Goal: Task Accomplishment & Management: Complete application form

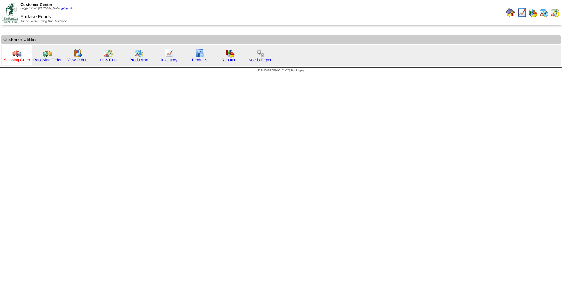
click at [16, 59] on link "Shipping Order" at bounding box center [17, 60] width 26 height 4
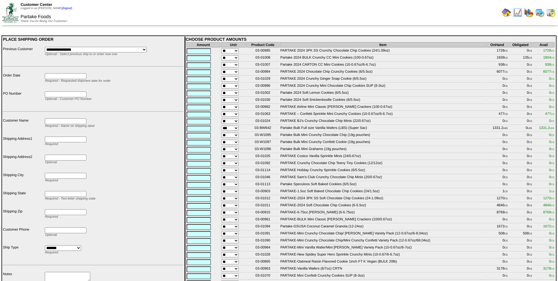
click at [202, 51] on input "text" at bounding box center [199, 51] width 24 height 6
drag, startPoint x: 270, startPoint y: 50, endPoint x: 254, endPoint y: 50, distance: 16.7
click at [254, 50] on td "03-00985" at bounding box center [262, 51] width 33 height 6
copy td "03-00985"
drag, startPoint x: 264, startPoint y: 58, endPoint x: 241, endPoint y: 57, distance: 23.2
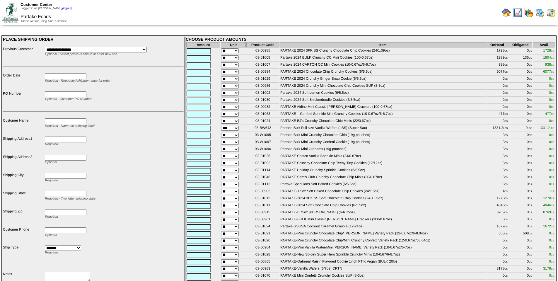
click at [241, 57] on tr "** 03-01008 Partake 2024 BULK Crunchy CC Mini Cookies (100-0.67oz) 1939 CS 135 …" at bounding box center [370, 58] width 368 height 6
copy tr "03-01008"
drag, startPoint x: 264, startPoint y: 65, endPoint x: 248, endPoint y: 63, distance: 16.2
click at [248, 63] on td "03-01007" at bounding box center [262, 65] width 33 height 6
copy td "03-01007"
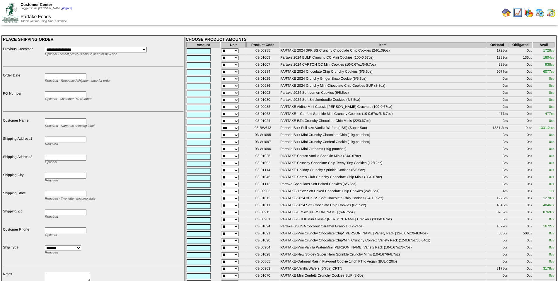
scroll to position [1, 0]
click at [270, 201] on td "03-01012" at bounding box center [262, 198] width 33 height 6
drag, startPoint x: 270, startPoint y: 203, endPoint x: 256, endPoint y: 203, distance: 14.4
click at [256, 201] on td "03-01012" at bounding box center [262, 198] width 33 height 6
drag, startPoint x: 275, startPoint y: 203, endPoint x: 272, endPoint y: 203, distance: 2.9
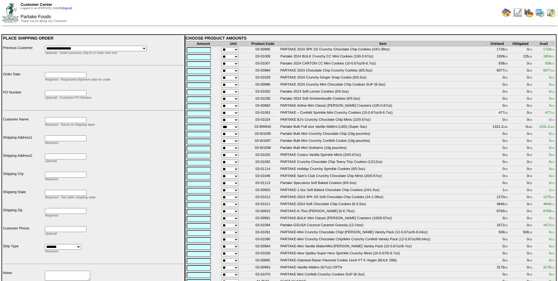
click at [275, 201] on td "03-01012" at bounding box center [262, 198] width 33 height 6
drag, startPoint x: 268, startPoint y: 203, endPoint x: 252, endPoint y: 203, distance: 16.4
click at [252, 201] on td "03-01012" at bounding box center [262, 198] width 33 height 6
copy td "03-01012"
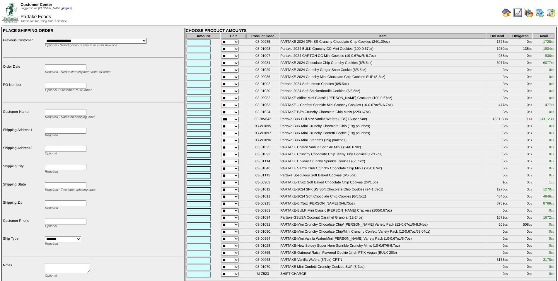
scroll to position [9, 0]
drag, startPoint x: 271, startPoint y: 233, endPoint x: 251, endPoint y: 232, distance: 20.5
click at [251, 228] on td "03-01091" at bounding box center [262, 225] width 33 height 6
copy td "03-01091"
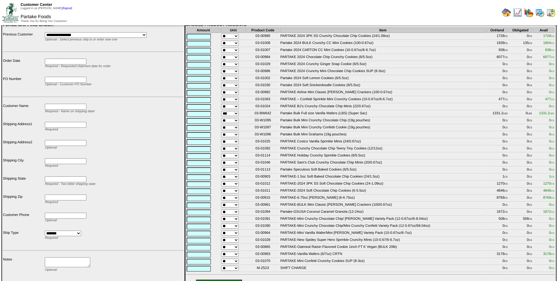
scroll to position [0, 0]
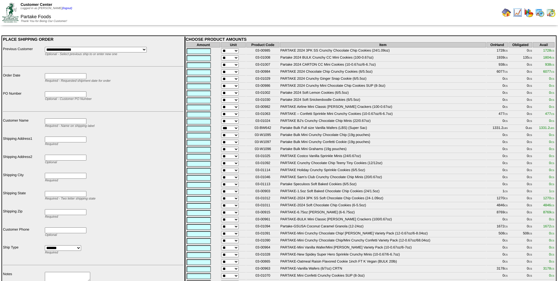
drag, startPoint x: 270, startPoint y: 117, endPoint x: 250, endPoint y: 117, distance: 20.5
click at [250, 117] on td "03-01063" at bounding box center [262, 114] width 33 height 6
copy td "03-01063"
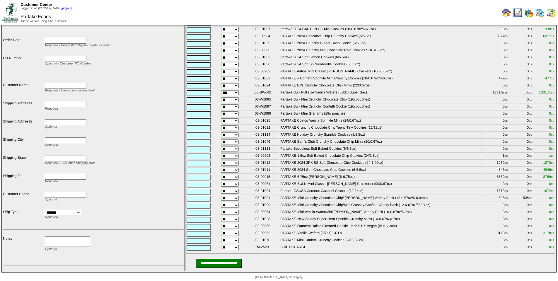
scroll to position [47, 0]
drag, startPoint x: 269, startPoint y: 172, endPoint x: 250, endPoint y: 173, distance: 18.8
click at [250, 173] on td "03-00915" at bounding box center [262, 176] width 33 height 6
copy td "03-00915"
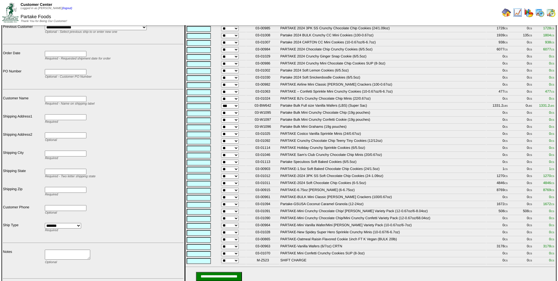
scroll to position [0, 0]
